Goal: Navigation & Orientation: Find specific page/section

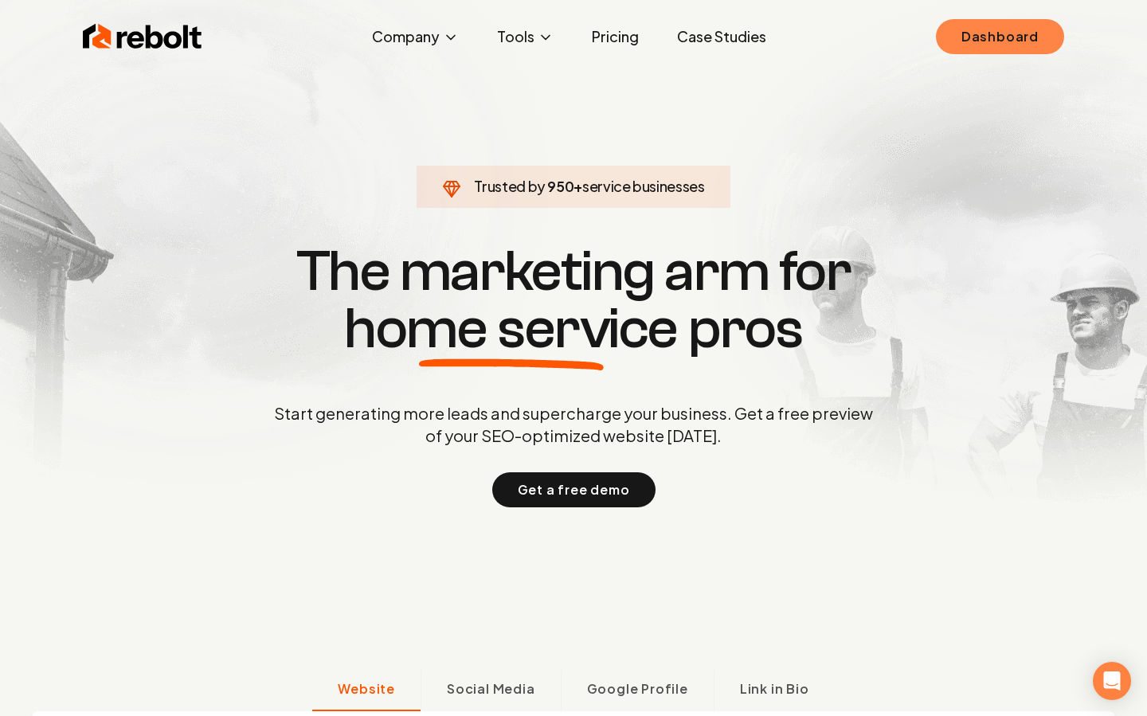
click at [991, 34] on link "Dashboard" at bounding box center [1000, 36] width 128 height 35
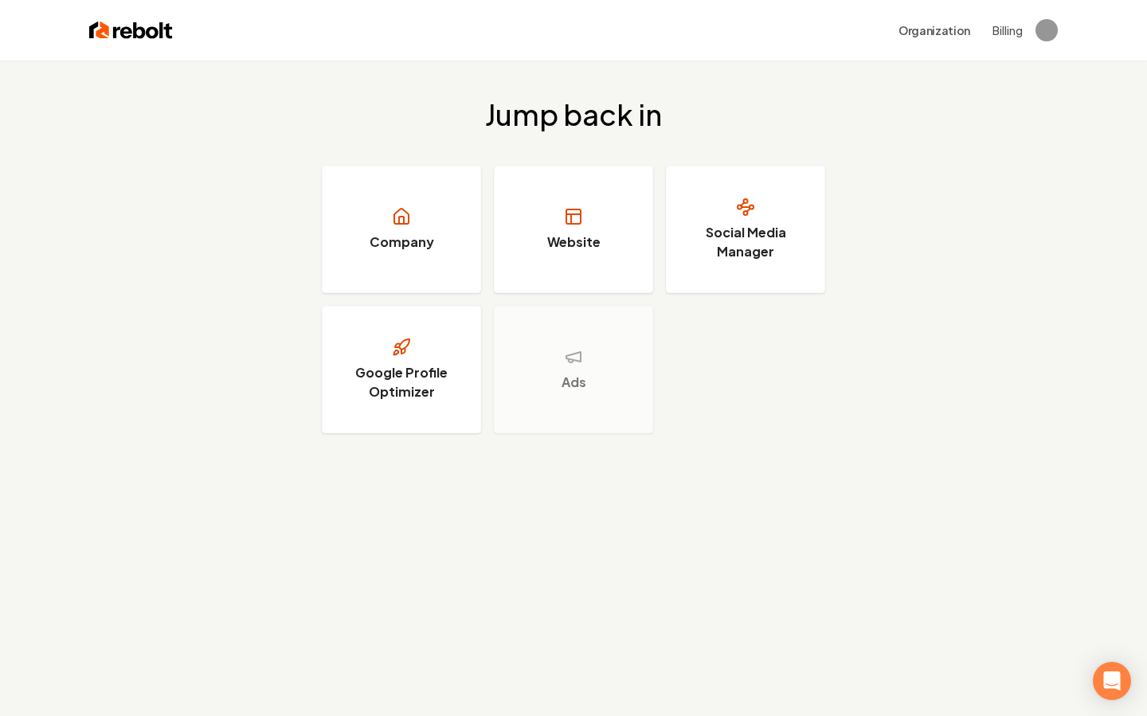
click at [1013, 26] on button "Billing" at bounding box center [1007, 30] width 30 height 16
click at [1002, 29] on button "Billing" at bounding box center [1007, 30] width 30 height 16
click at [1008, 35] on button "Billing" at bounding box center [1007, 30] width 30 height 16
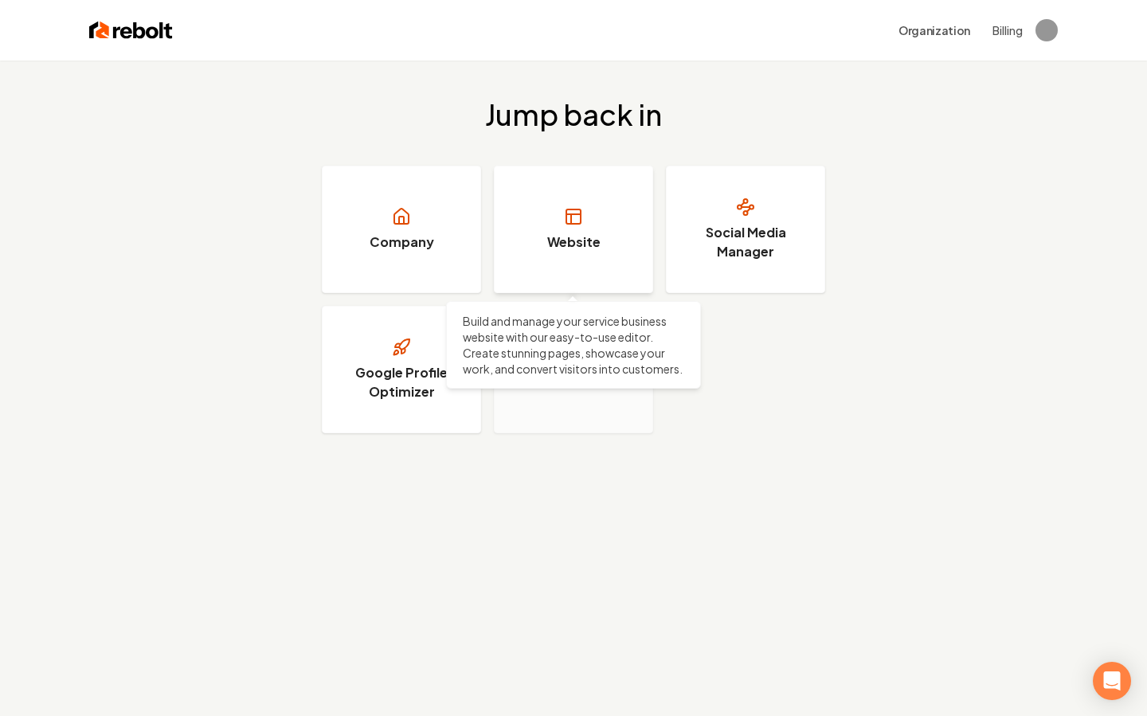
click at [604, 239] on link "Website" at bounding box center [573, 229] width 159 height 127
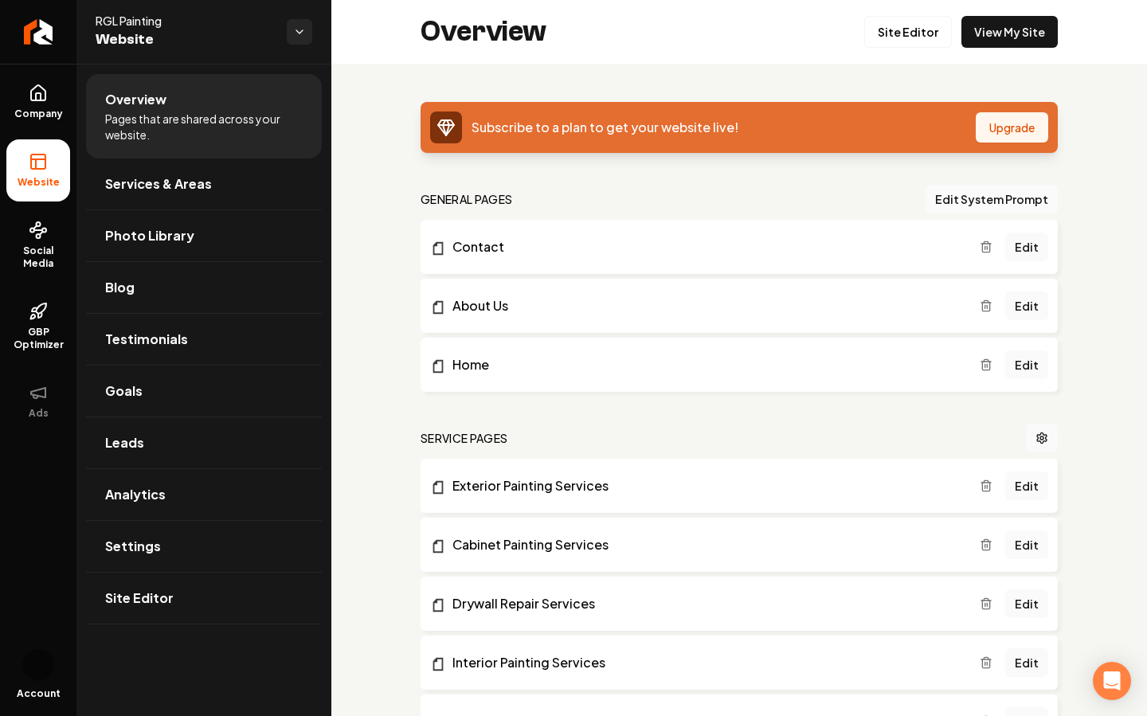
click at [1024, 131] on button "Upgrade" at bounding box center [1011, 127] width 72 height 30
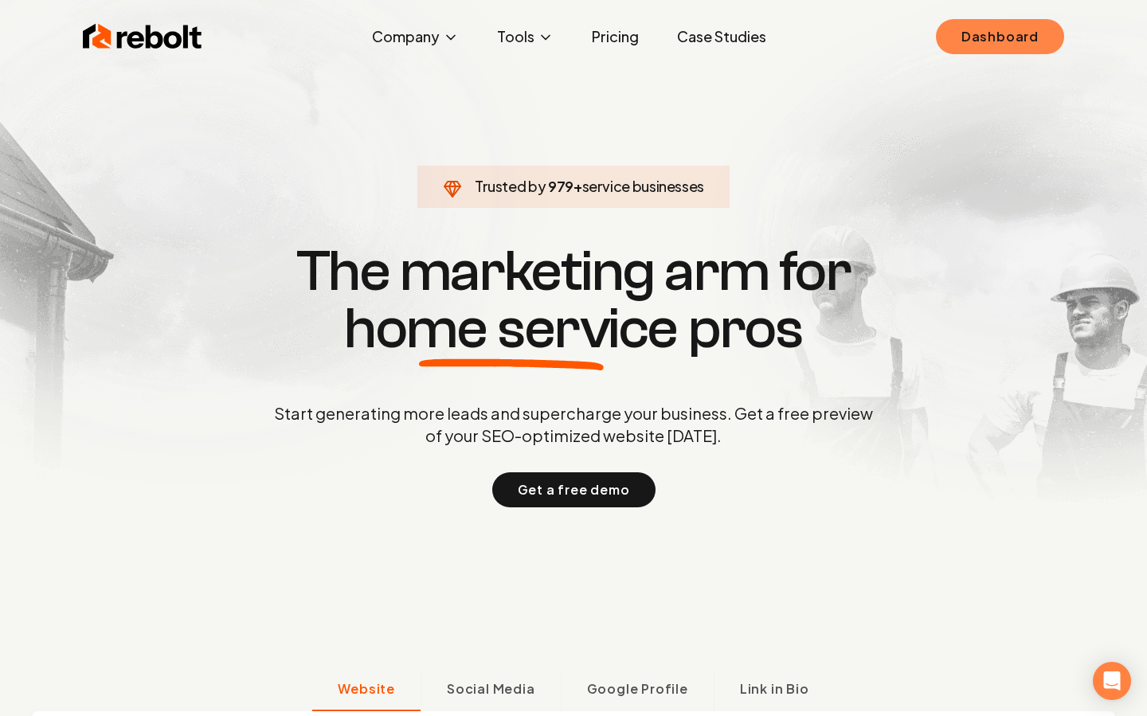
click at [1007, 35] on link "Dashboard" at bounding box center [1000, 36] width 128 height 35
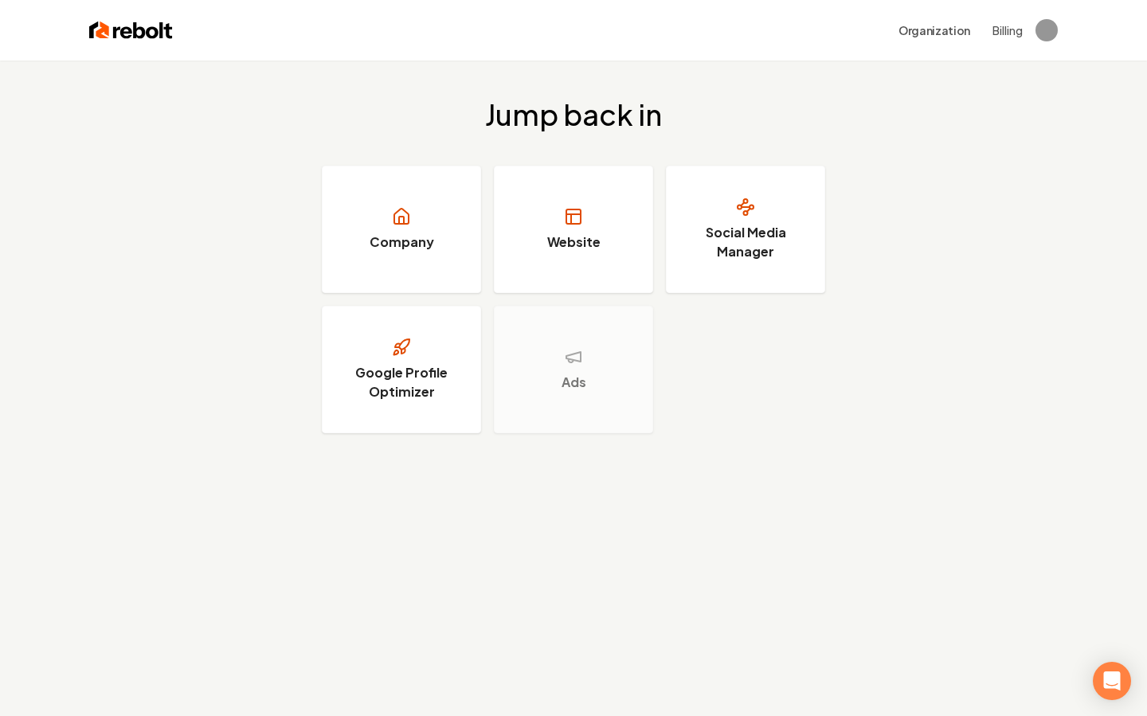
click at [1019, 27] on button "Billing" at bounding box center [1007, 30] width 30 height 16
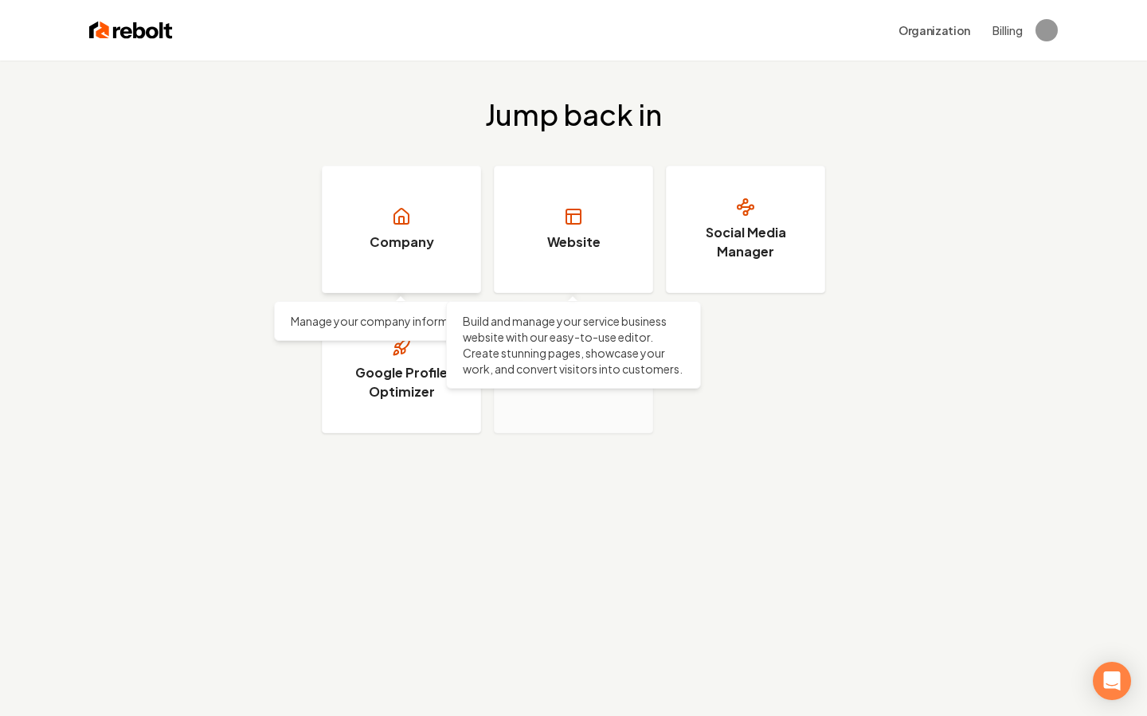
click at [409, 225] on icon at bounding box center [401, 216] width 19 height 19
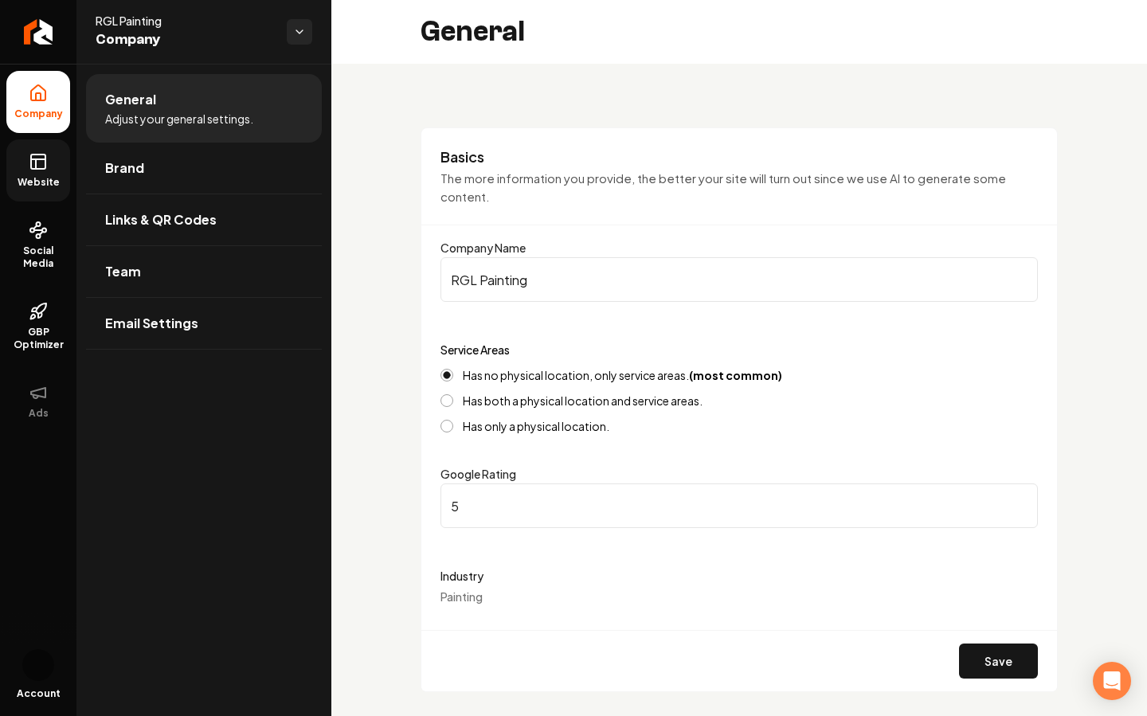
click at [43, 150] on link "Website" at bounding box center [38, 170] width 64 height 62
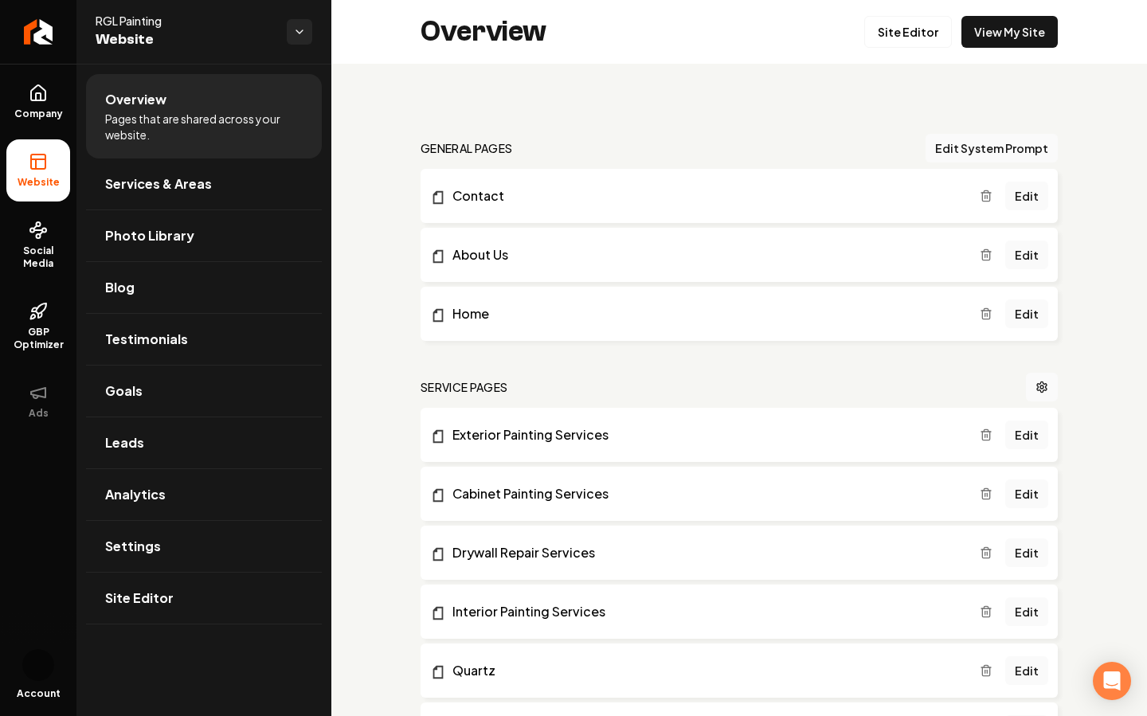
click at [35, 181] on span "Website" at bounding box center [38, 182] width 55 height 13
click at [1026, 14] on div "Overview Site Editor View My Site" at bounding box center [738, 32] width 815 height 64
click at [1018, 28] on link "View My Site" at bounding box center [1009, 32] width 96 height 32
